Goal: Task Accomplishment & Management: Complete application form

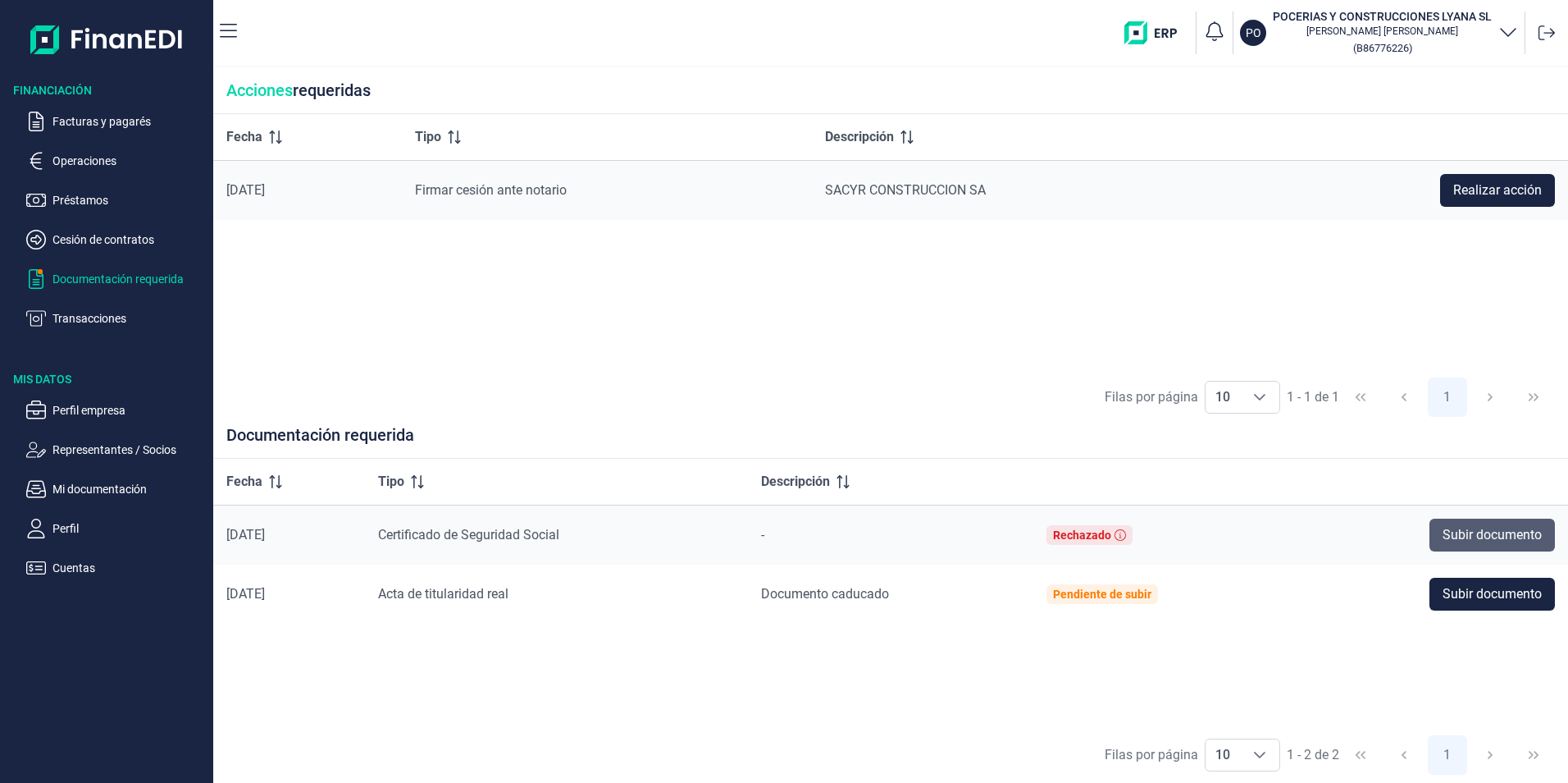
click at [1463, 532] on span "Subir documento" at bounding box center [1493, 535] width 100 height 20
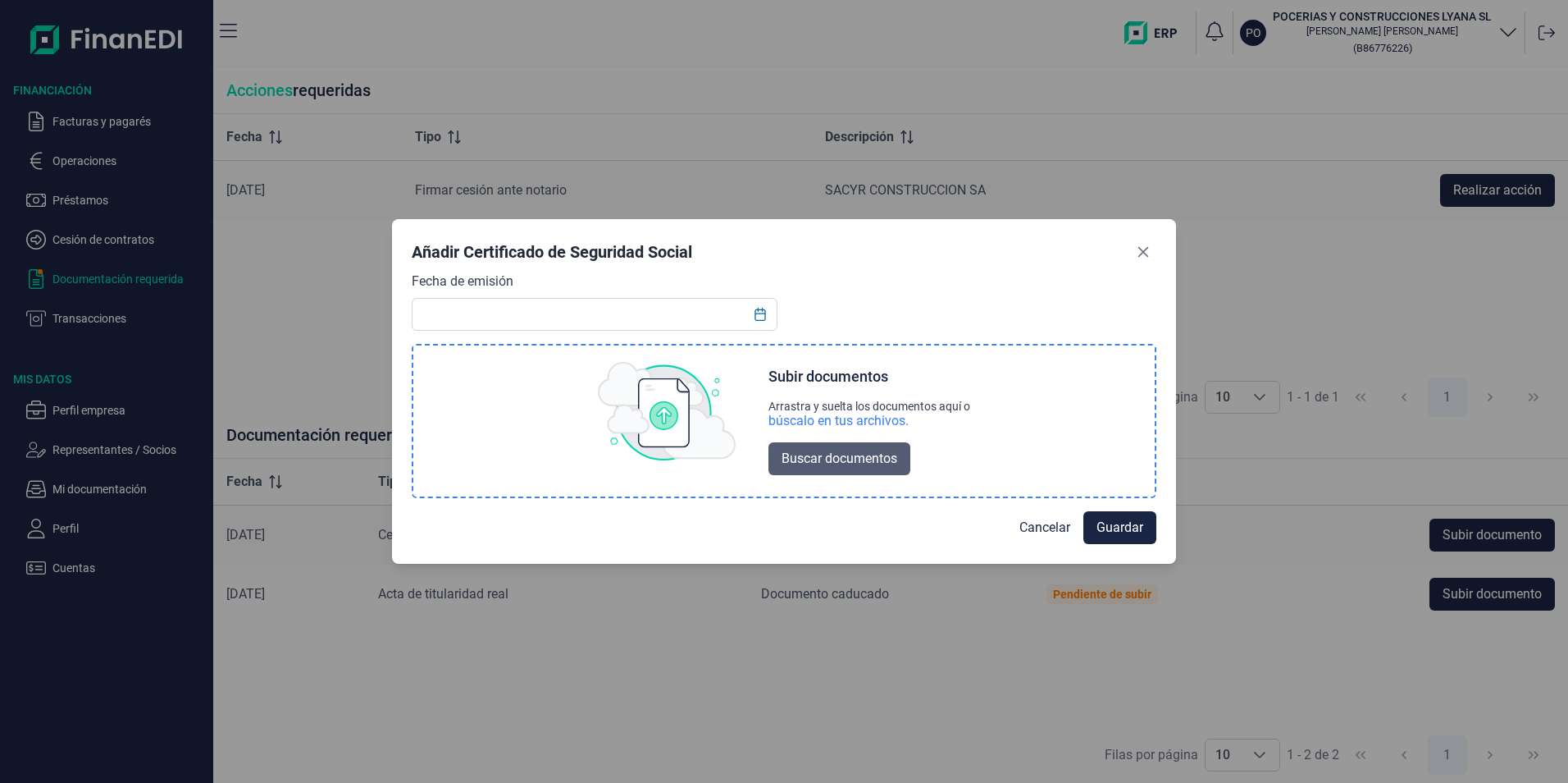
click at [805, 459] on span "Buscar documentos" at bounding box center [839, 458] width 116 height 20
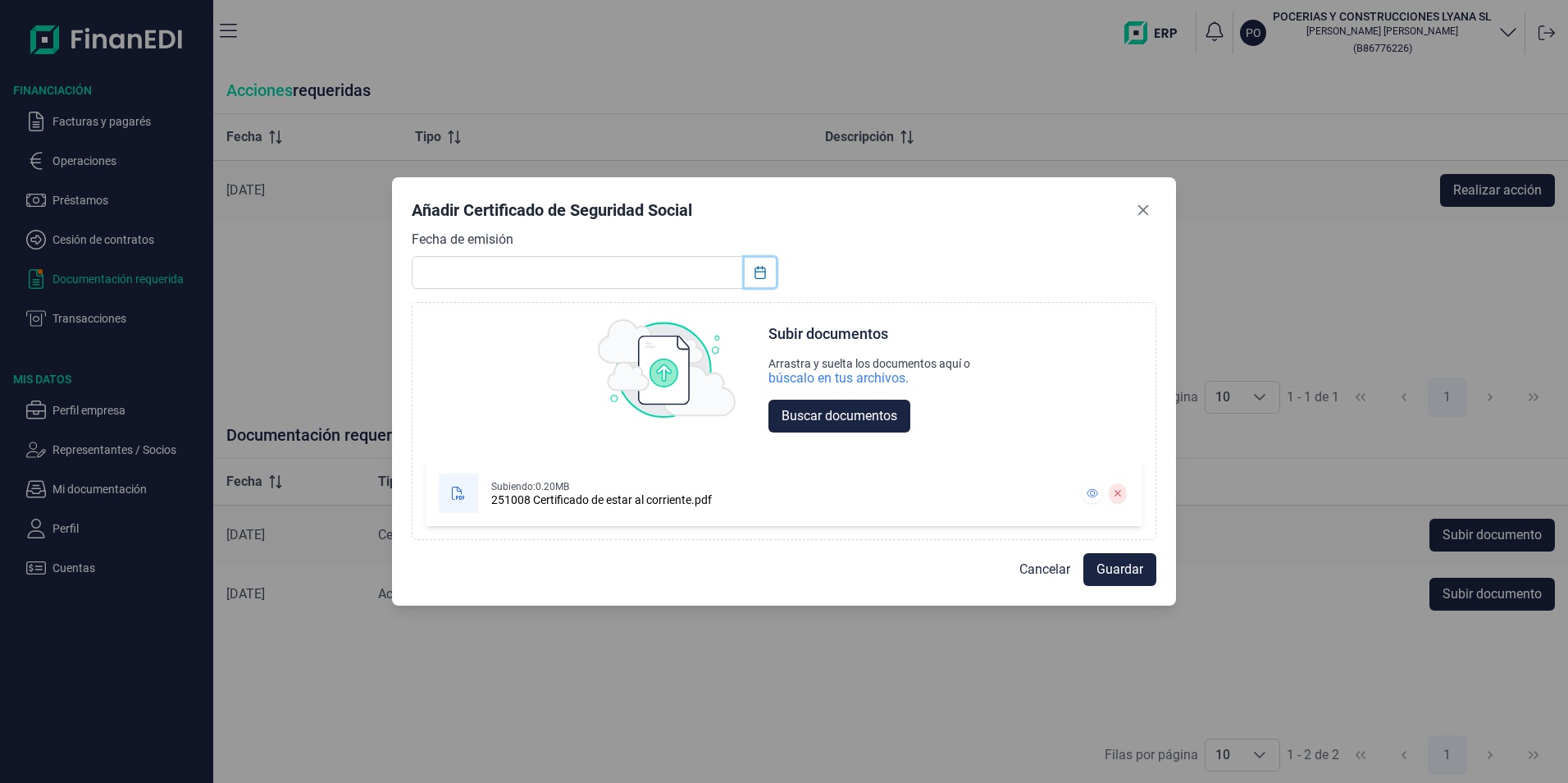
click at [758, 272] on icon "Choose Date" at bounding box center [759, 273] width 10 height 13
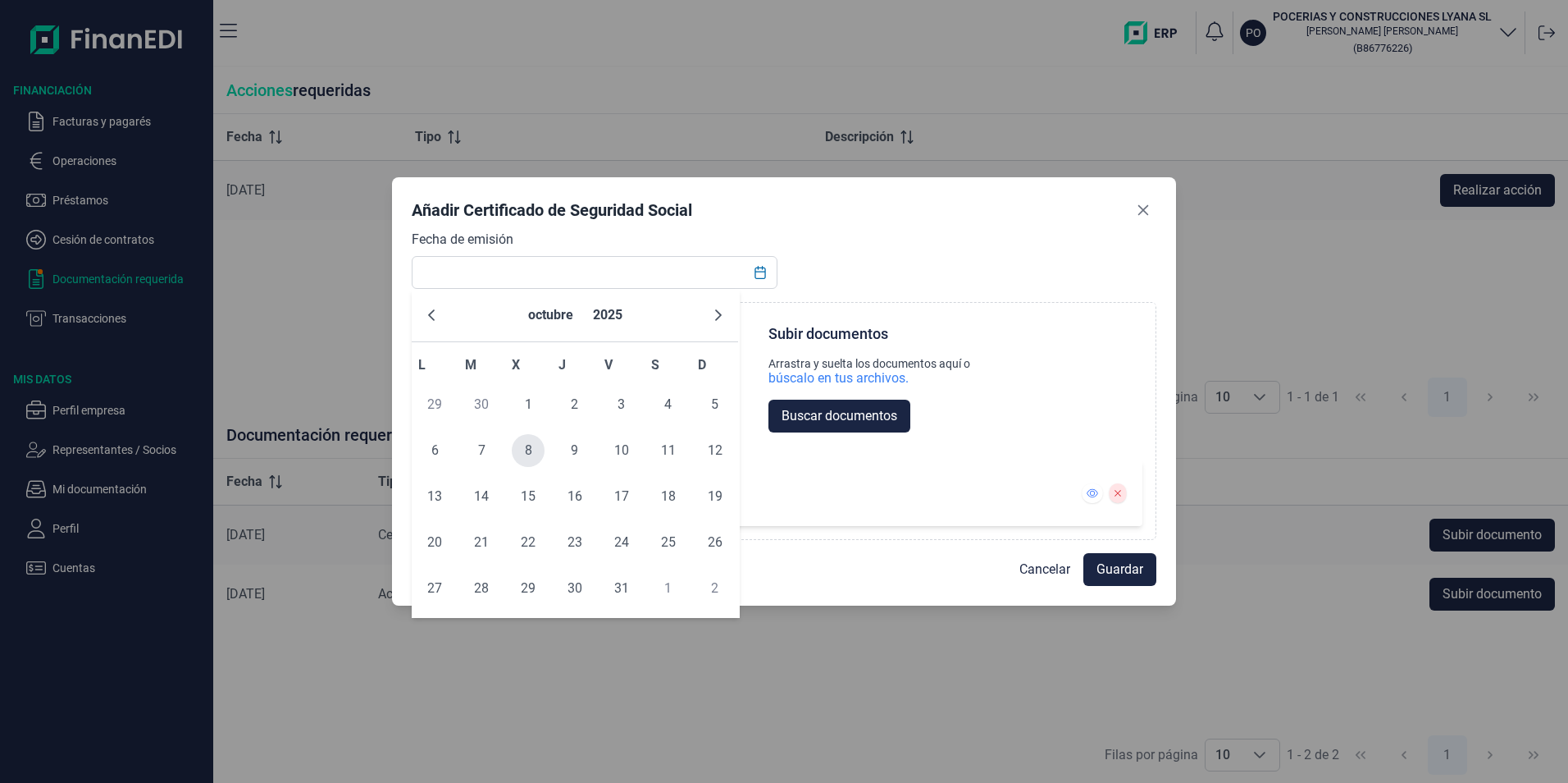
click at [531, 458] on span "8" at bounding box center [528, 450] width 33 height 33
type input "[DATE]"
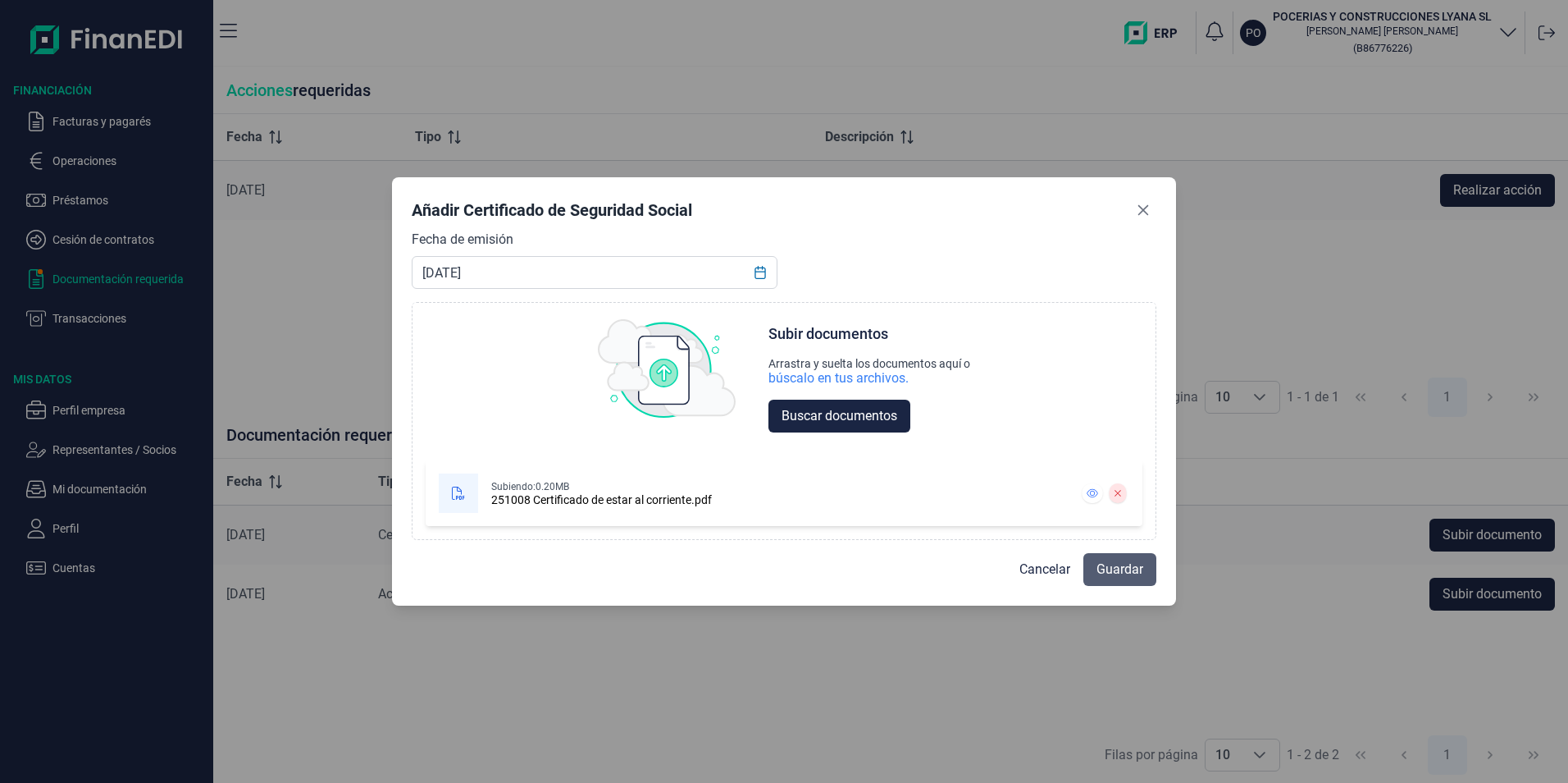
click at [1120, 575] on span "Guardar" at bounding box center [1120, 569] width 47 height 20
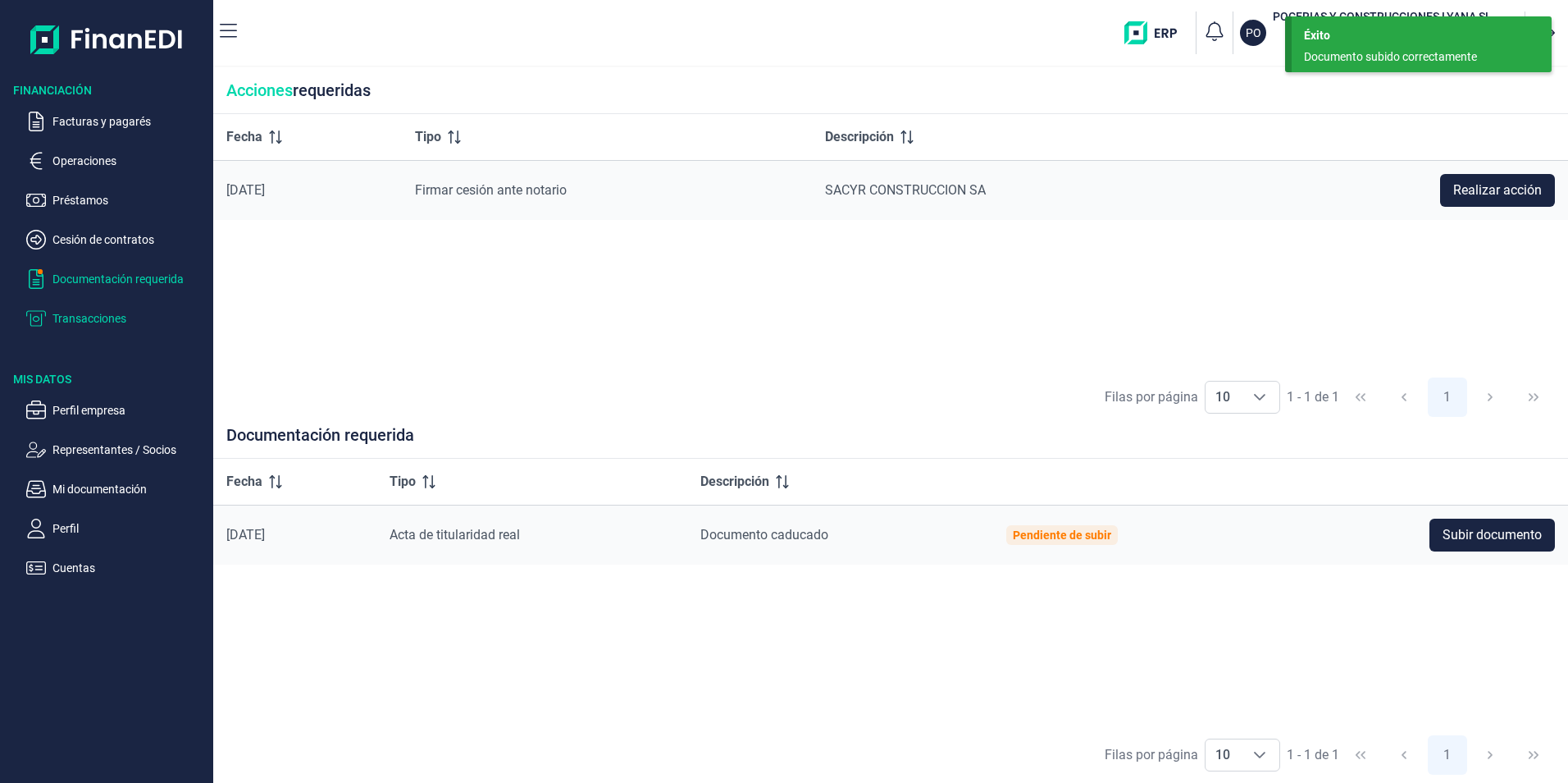
click at [87, 317] on p "Transacciones" at bounding box center [130, 318] width 154 height 20
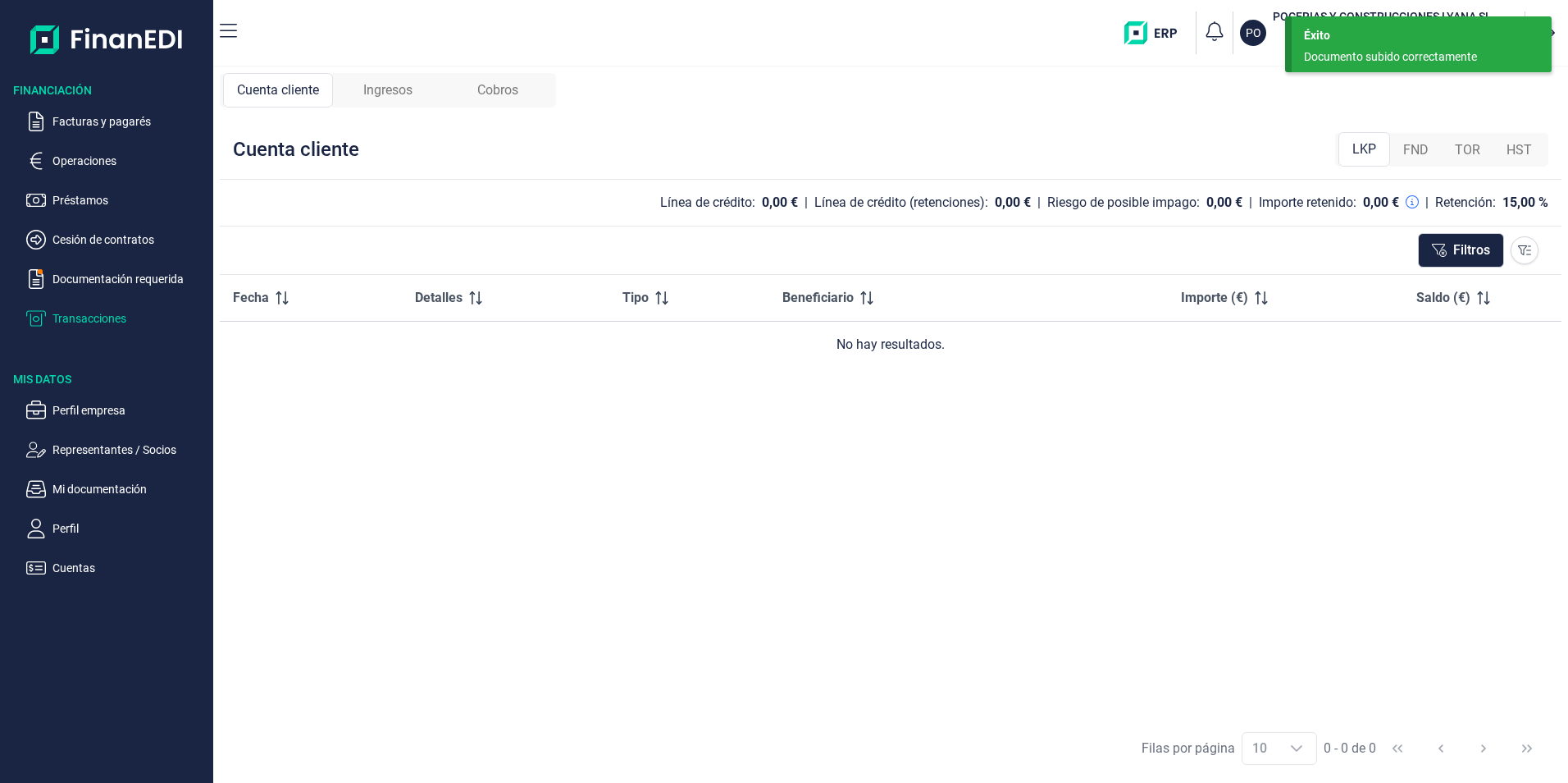
click at [382, 85] on span "Ingresos" at bounding box center [388, 89] width 49 height 20
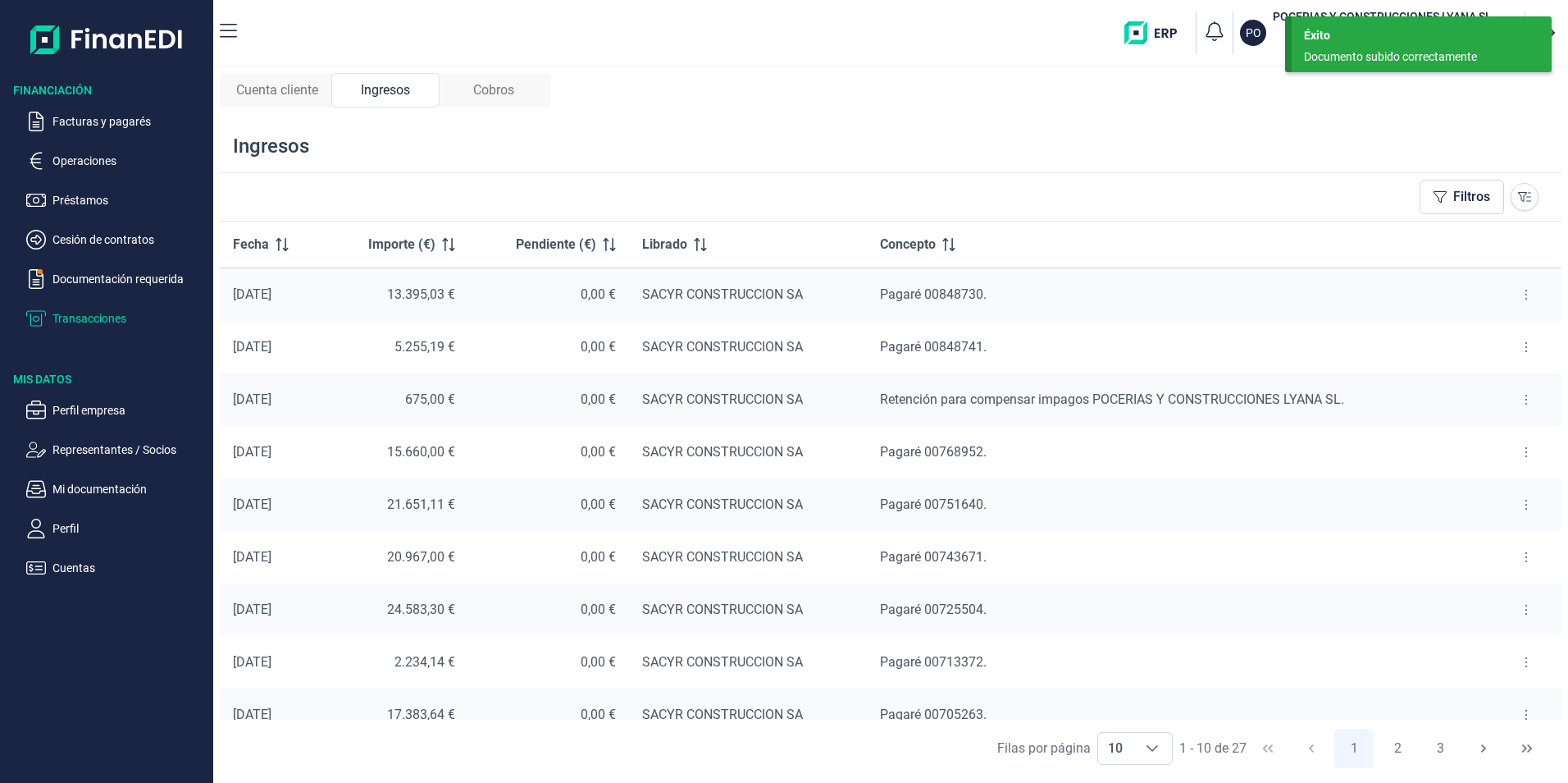
click at [268, 90] on span "Cuenta cliente" at bounding box center [277, 89] width 82 height 20
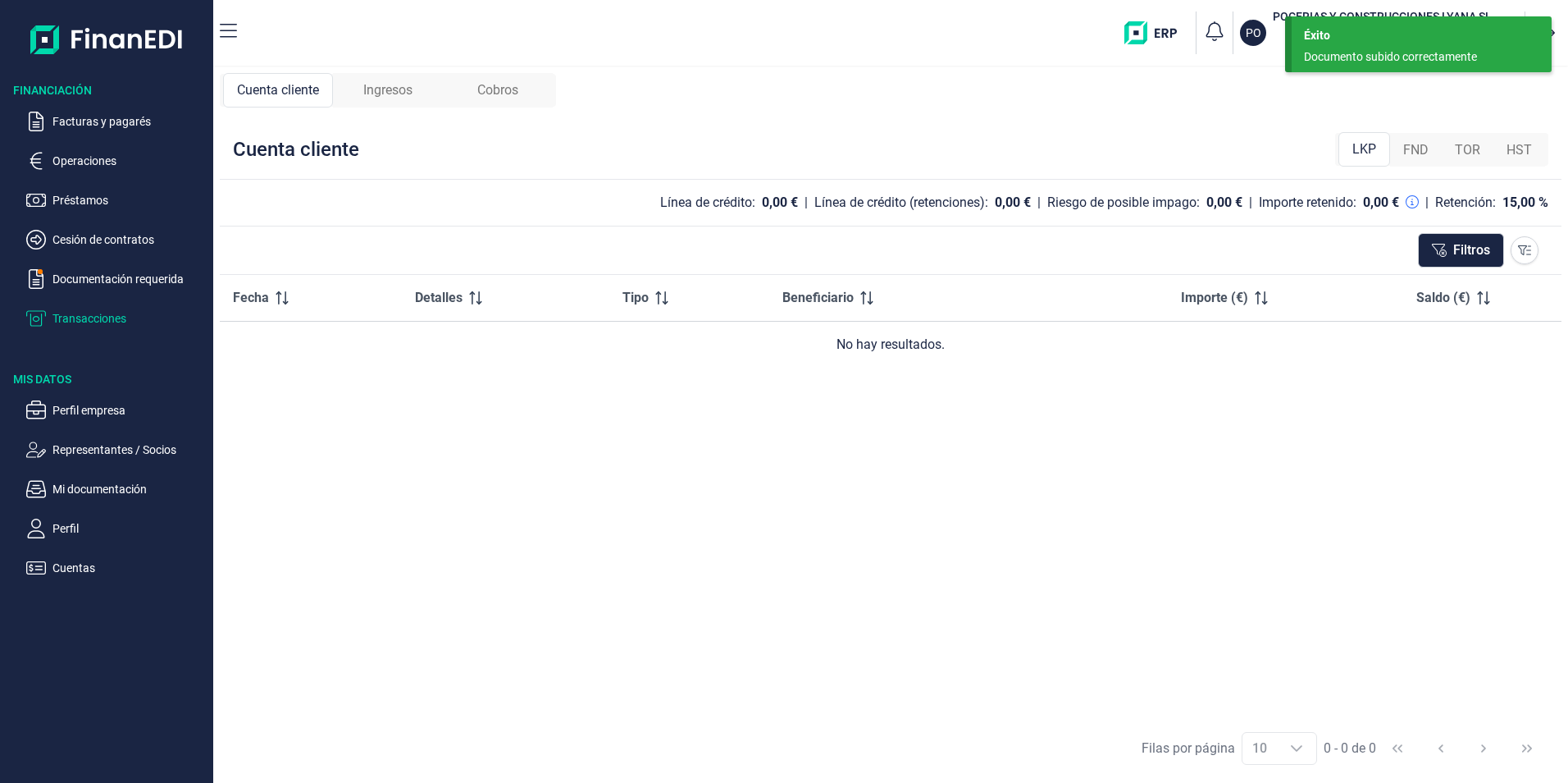
click at [1423, 153] on span "FND" at bounding box center [1416, 150] width 25 height 20
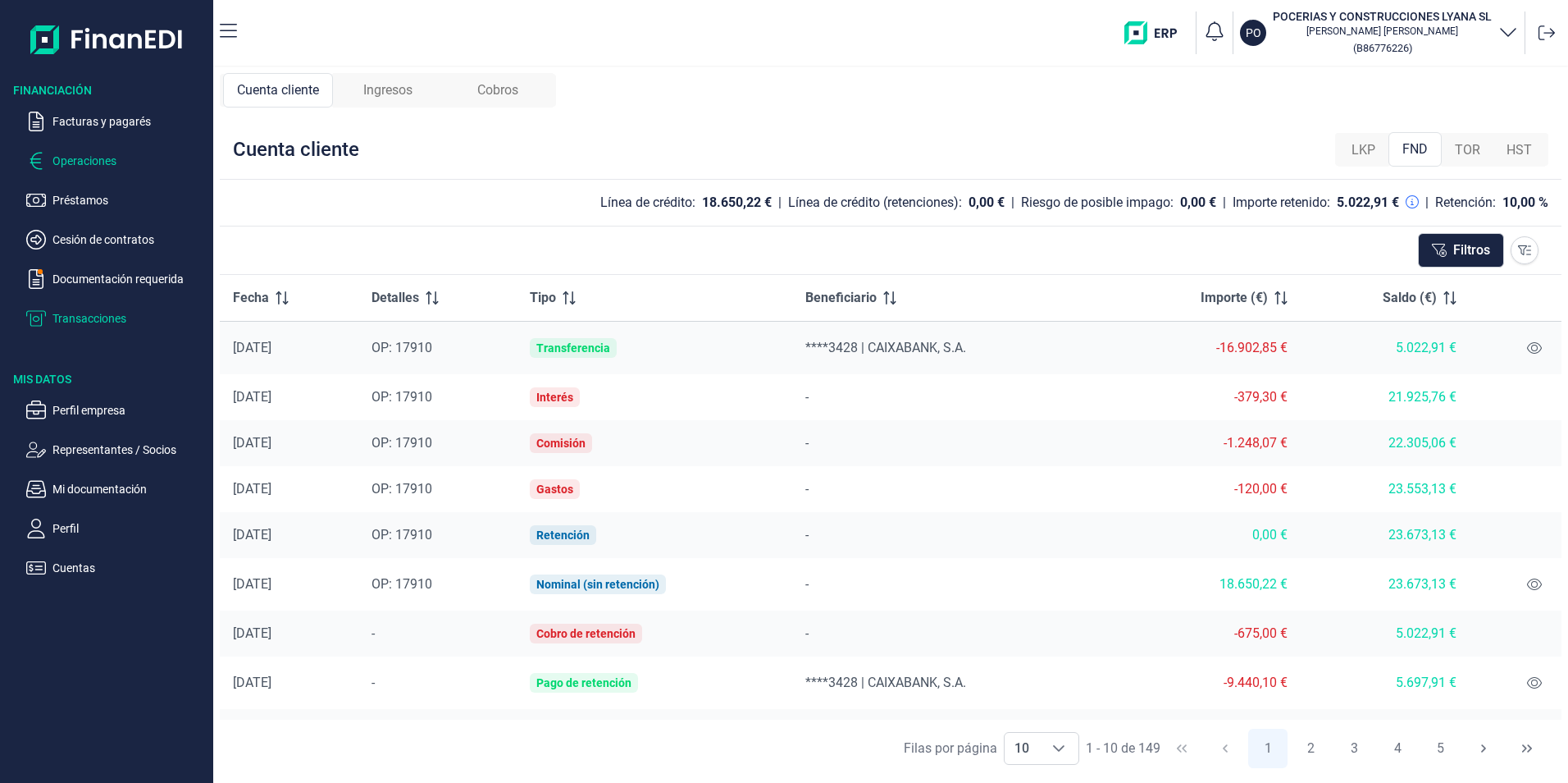
click at [80, 157] on p "Operaciones" at bounding box center [130, 160] width 154 height 20
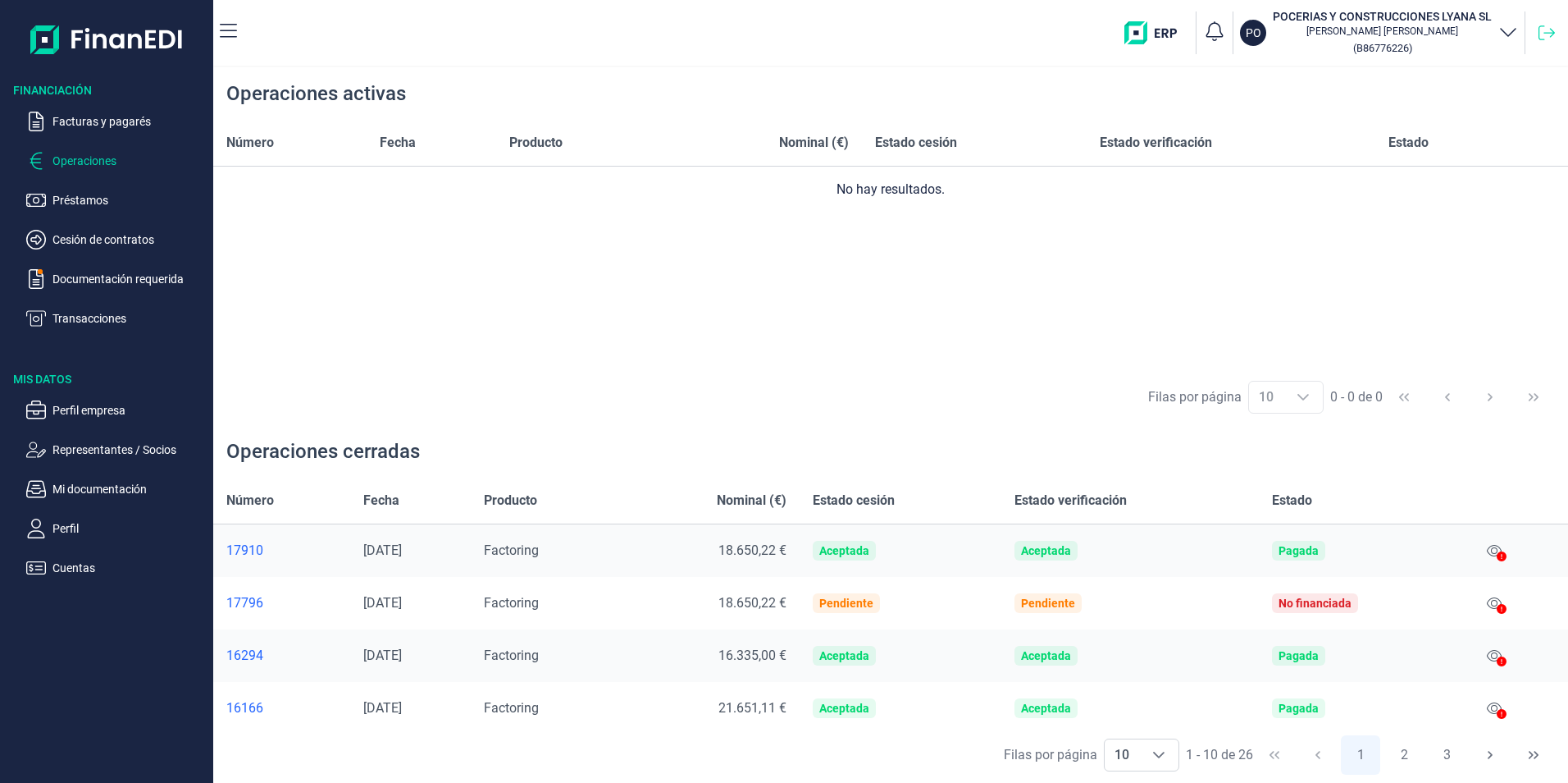
click at [1555, 35] on icon at bounding box center [1546, 32] width 16 height 16
